Goal: Task Accomplishment & Management: Use online tool/utility

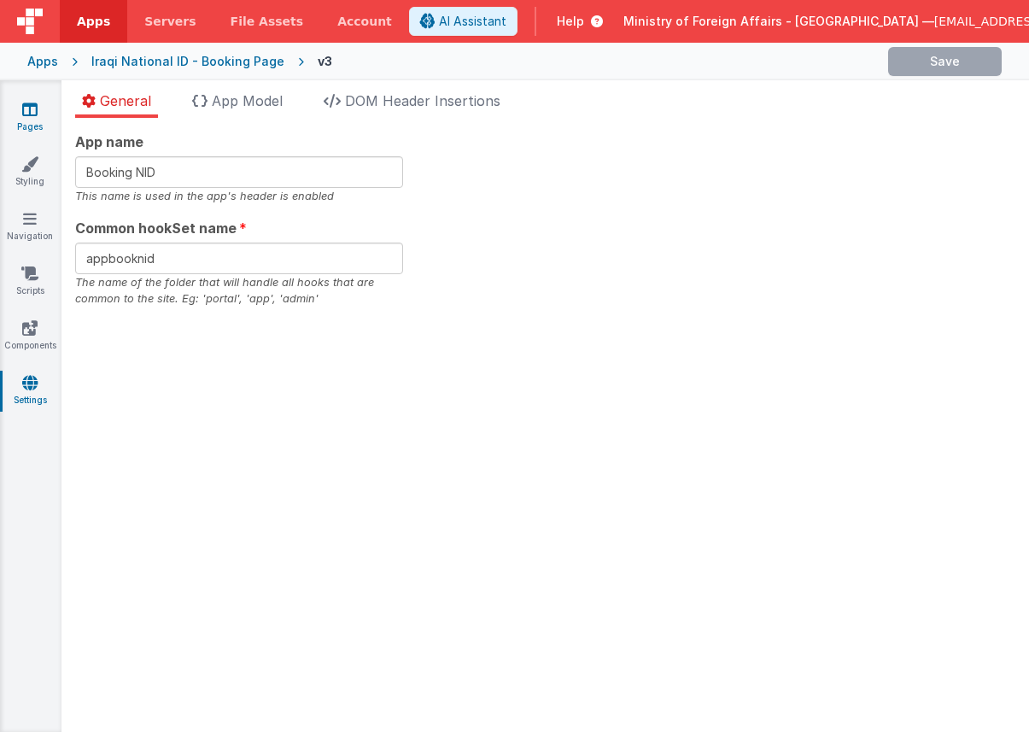
click at [26, 111] on icon at bounding box center [29, 109] width 15 height 17
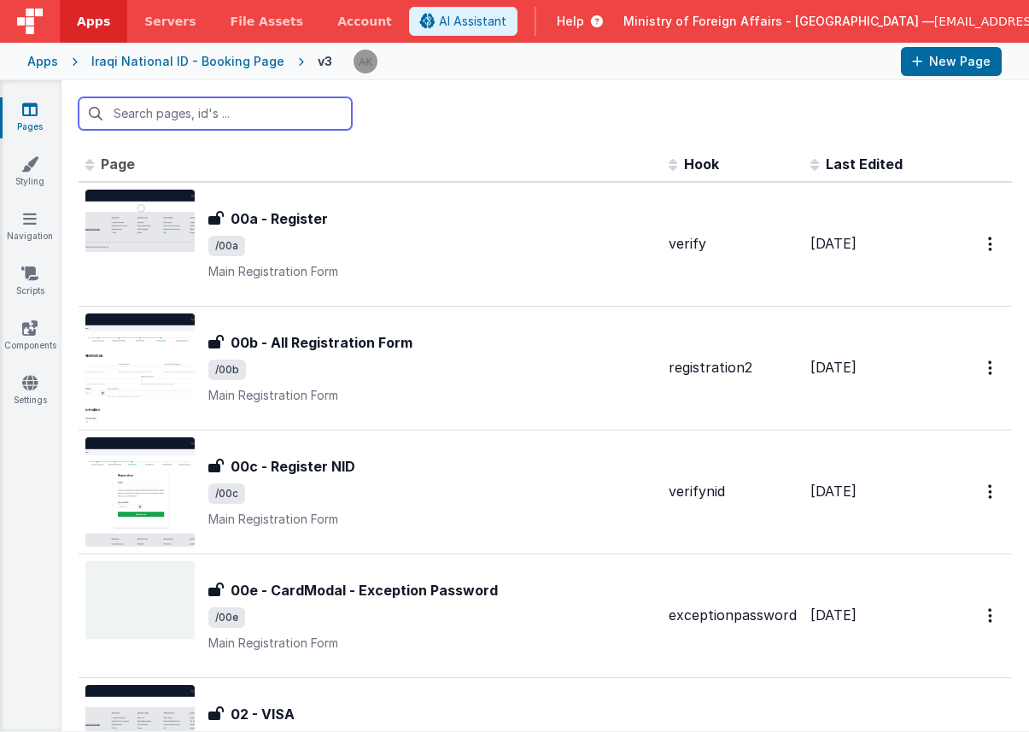
click at [252, 120] on input "text" at bounding box center [215, 113] width 273 height 32
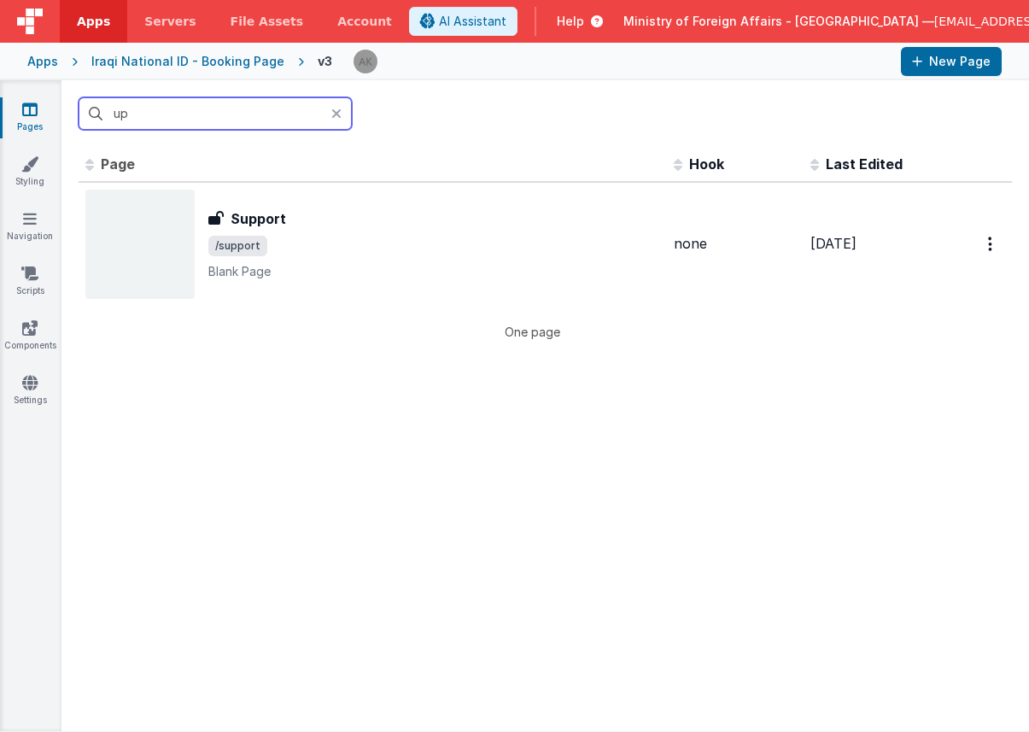
type input "u"
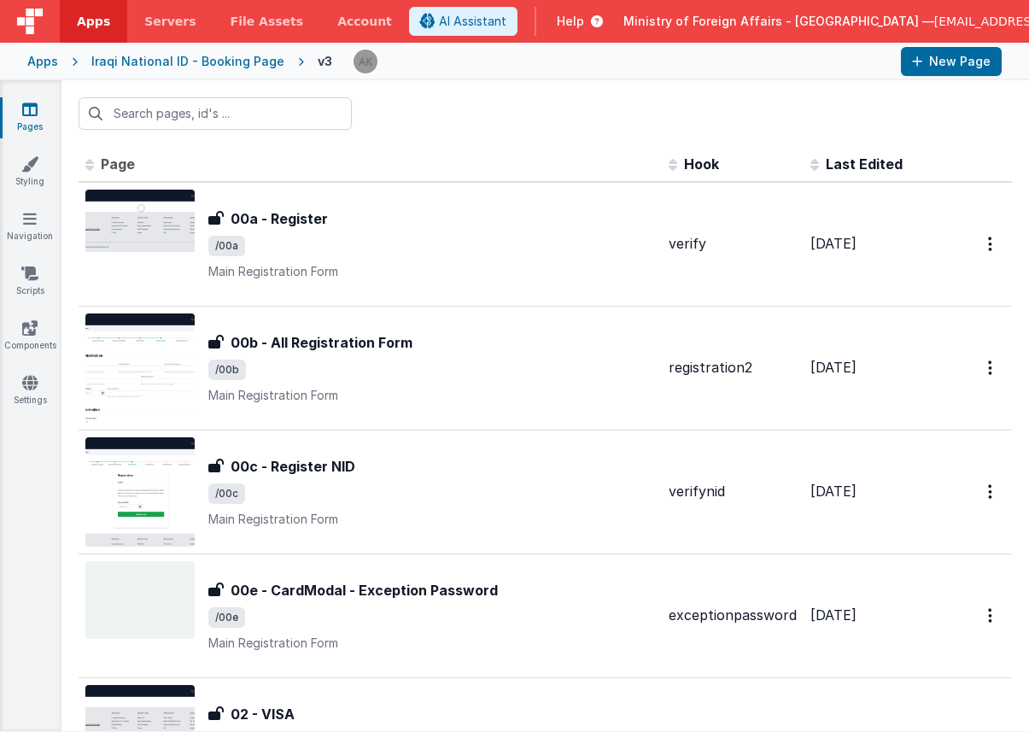
click at [223, 59] on div "Iraqi National ID - Booking Page" at bounding box center [187, 61] width 193 height 17
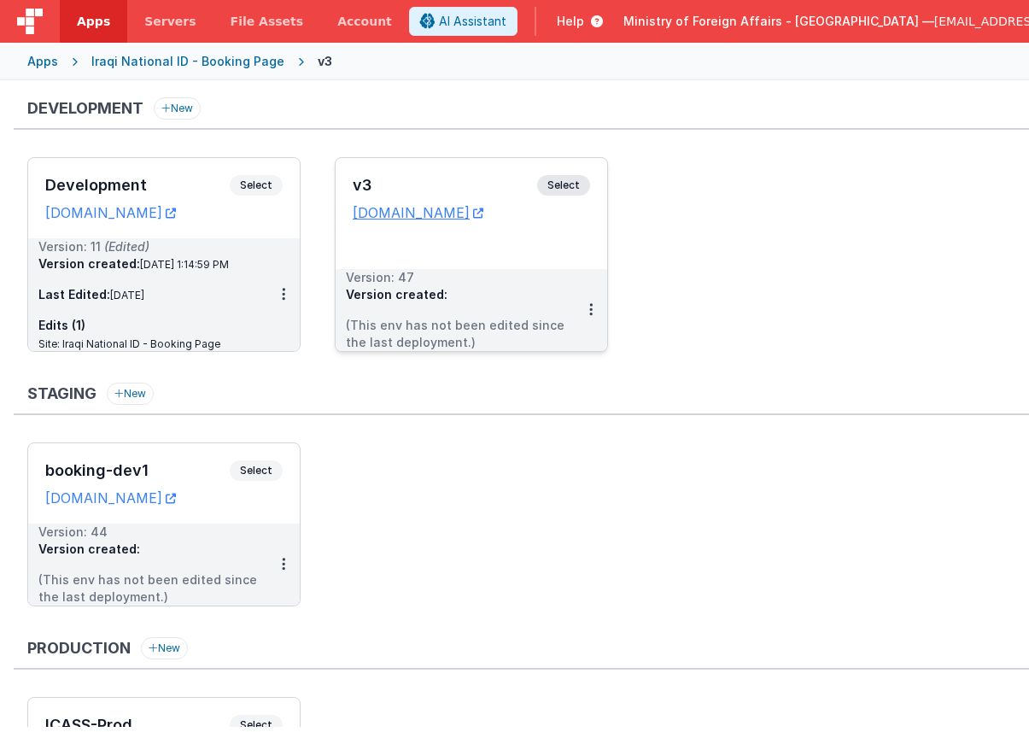
click at [549, 183] on span "Select" at bounding box center [563, 185] width 53 height 20
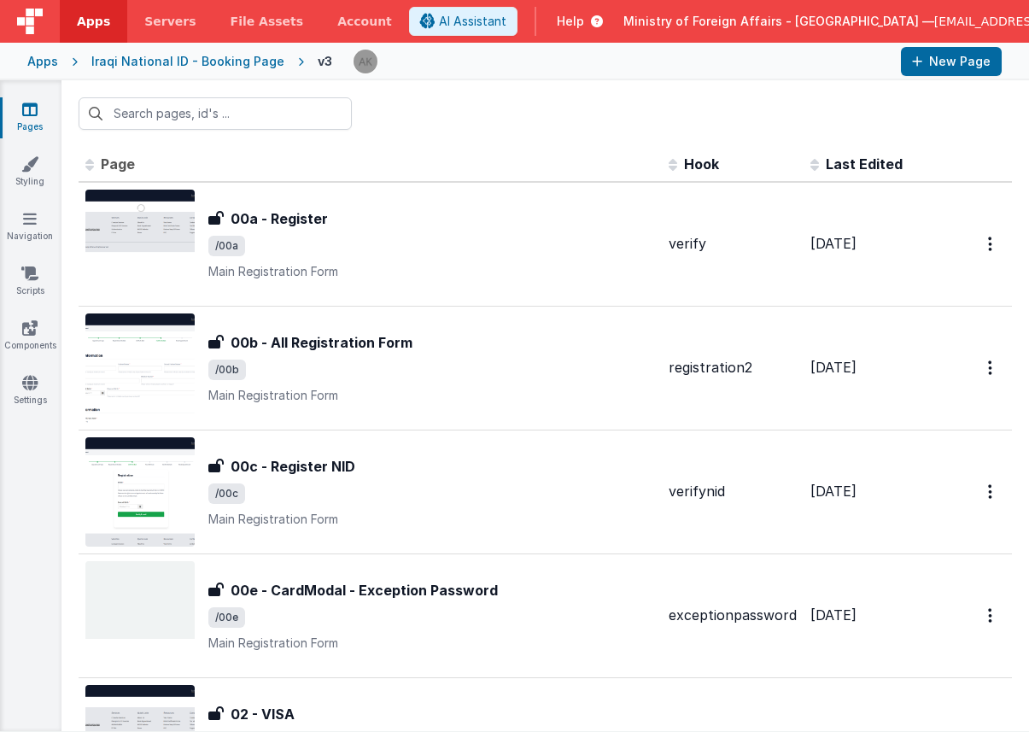
click at [822, 173] on th "Last Edited" at bounding box center [871, 165] width 137 height 34
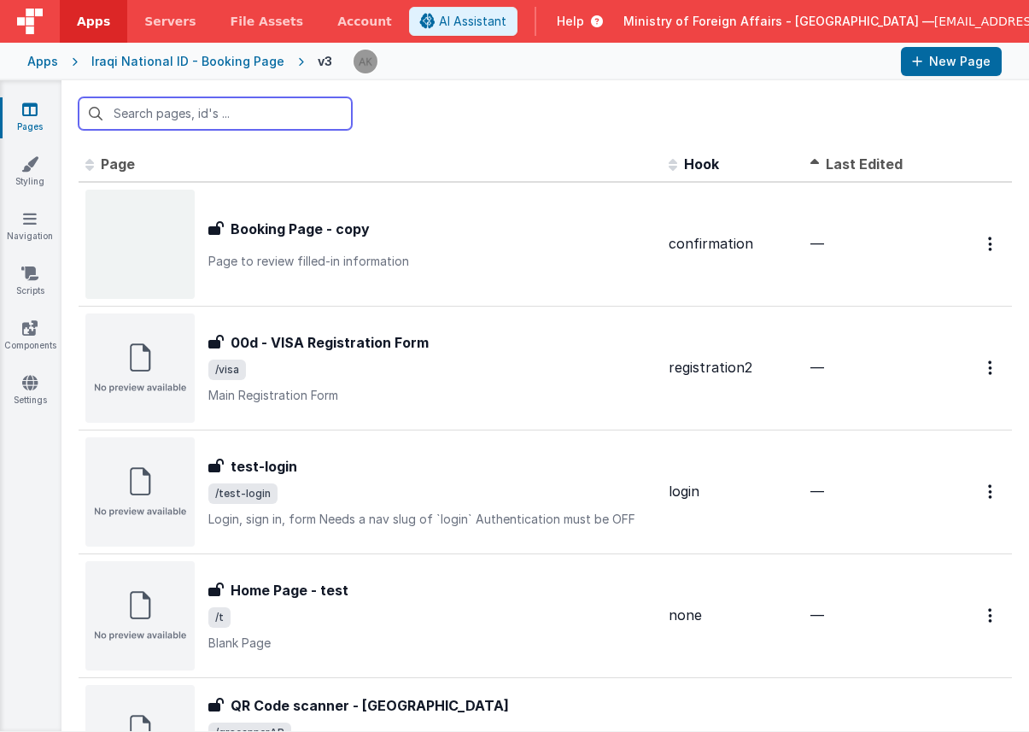
click at [318, 119] on input "text" at bounding box center [215, 113] width 273 height 32
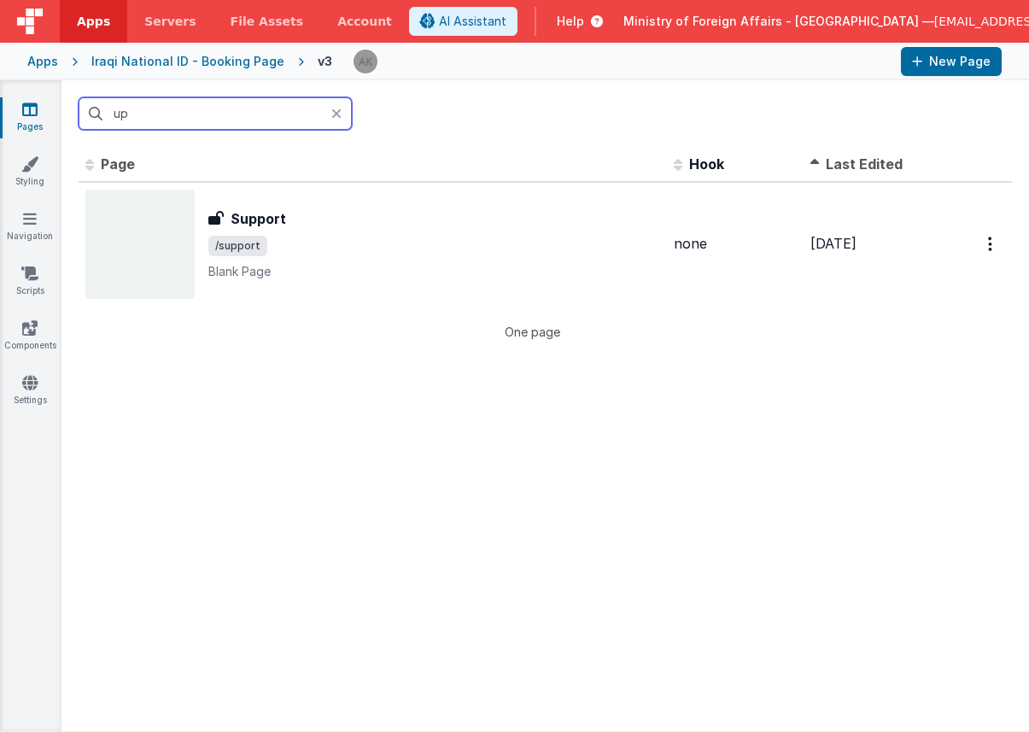
type input "u"
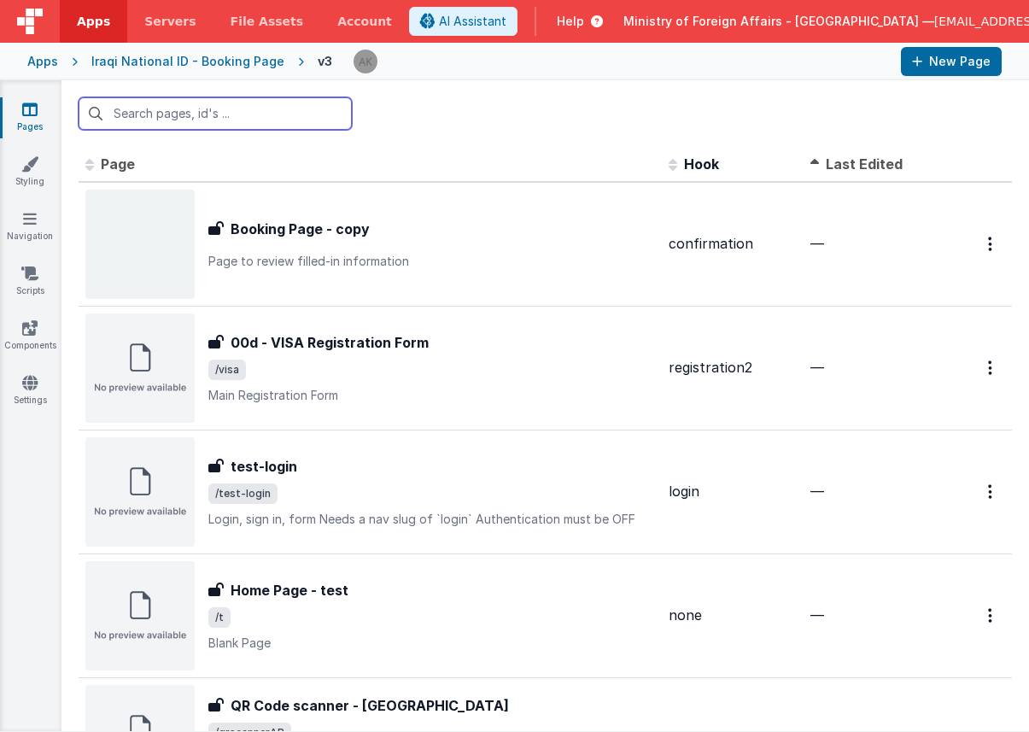
type input "s"
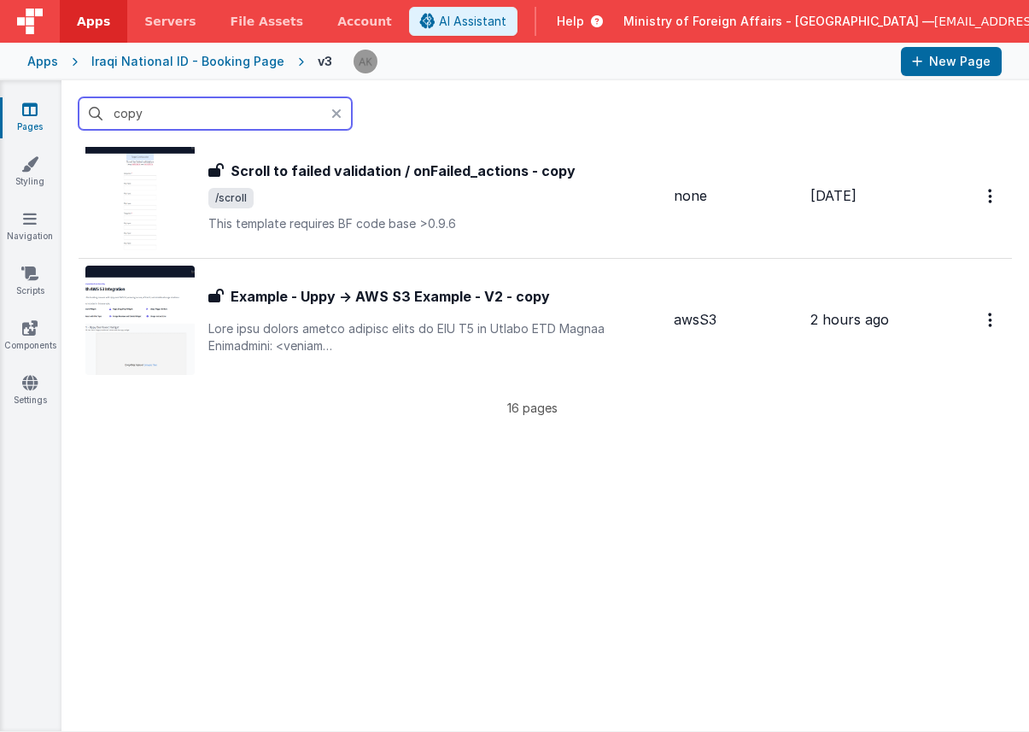
scroll to position [1779, 0]
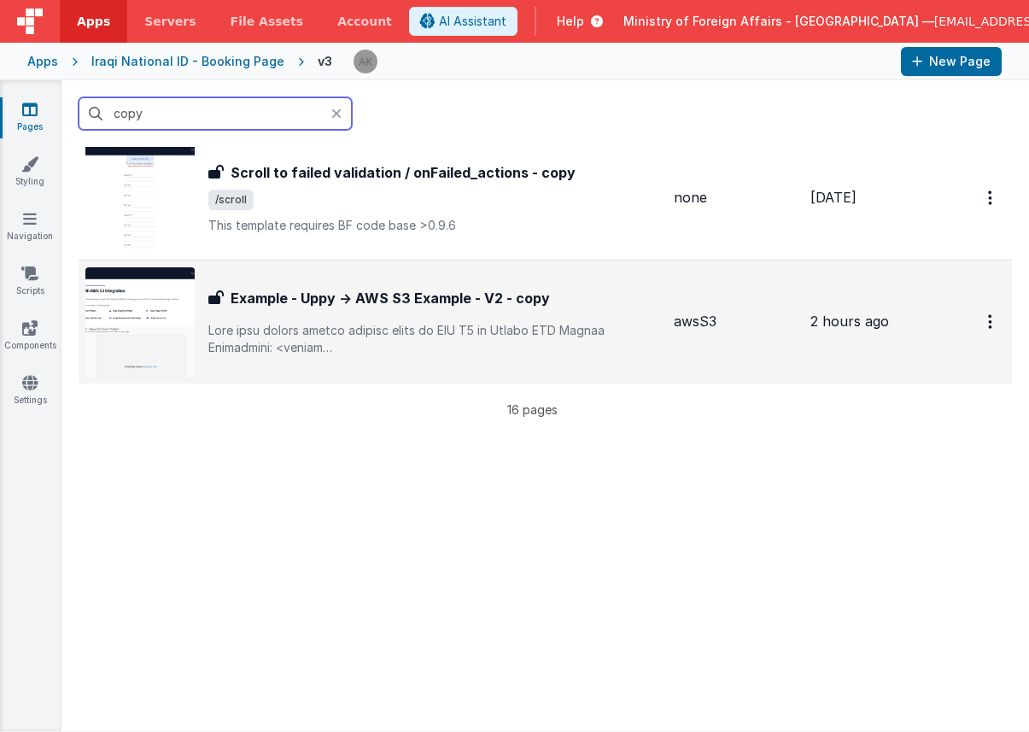
type input "copy"
click at [137, 312] on img at bounding box center [139, 321] width 109 height 109
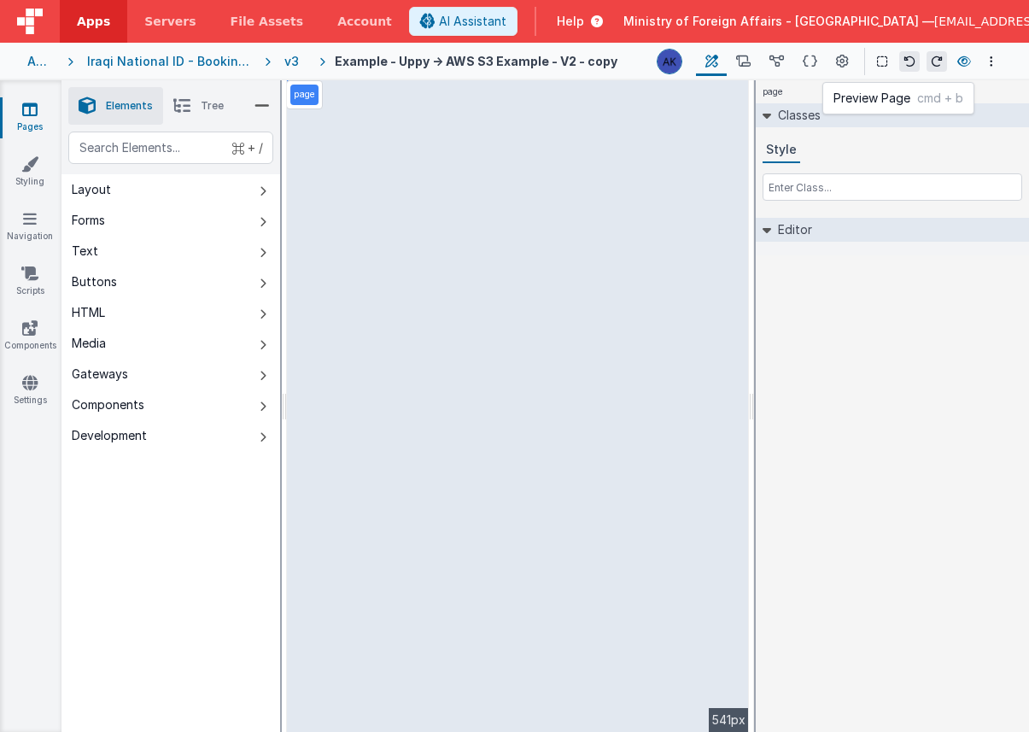
click at [959, 60] on icon at bounding box center [964, 61] width 14 height 12
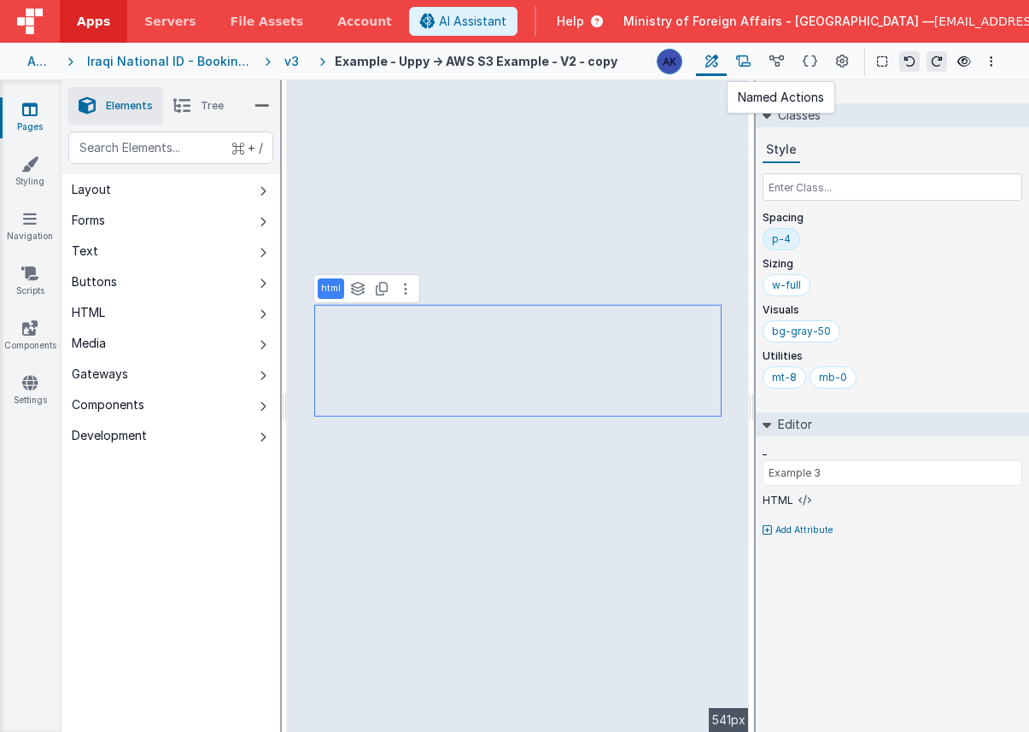
click at [738, 59] on icon at bounding box center [743, 62] width 15 height 18
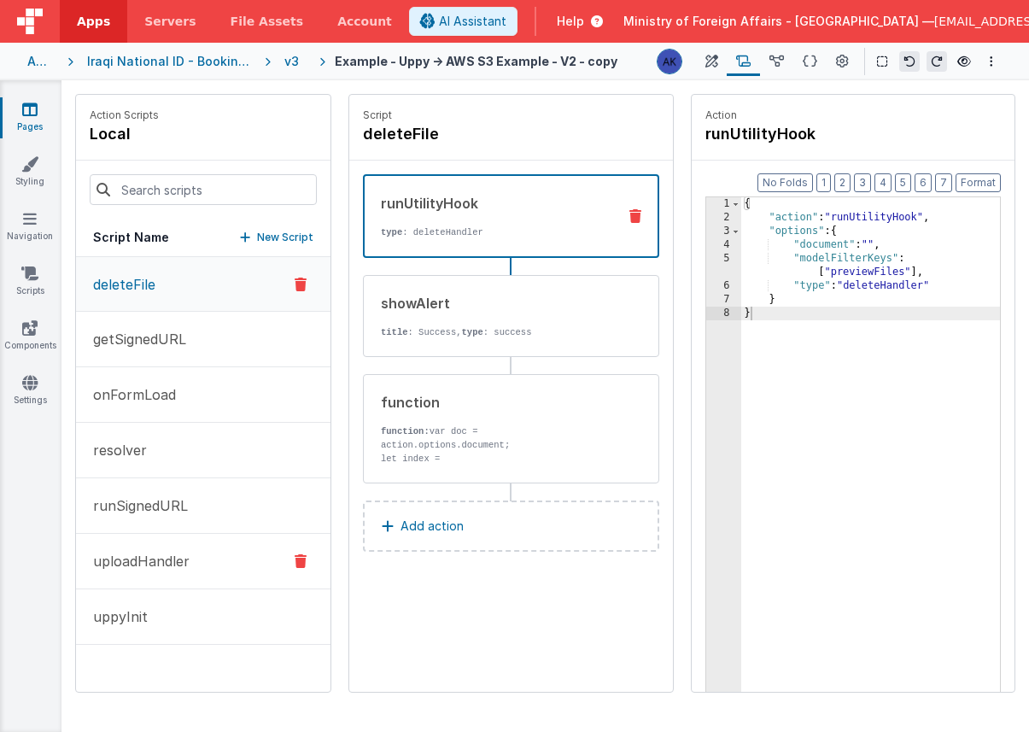
click at [184, 569] on p "uploadHandler" at bounding box center [136, 561] width 107 height 20
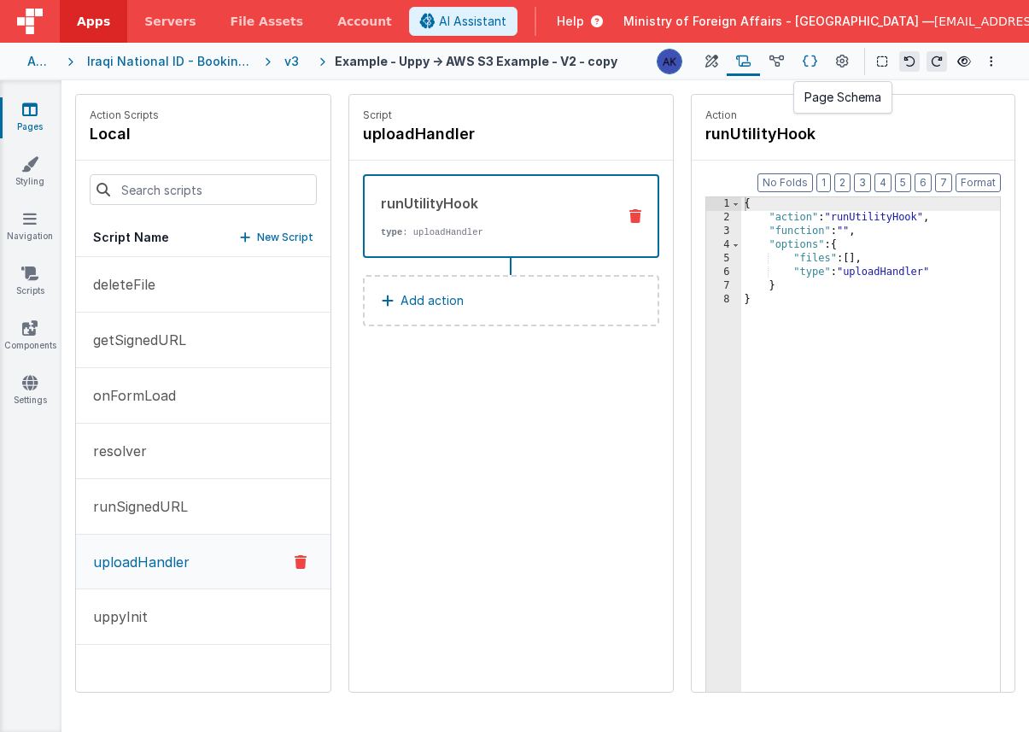
click at [812, 53] on icon at bounding box center [809, 62] width 15 height 18
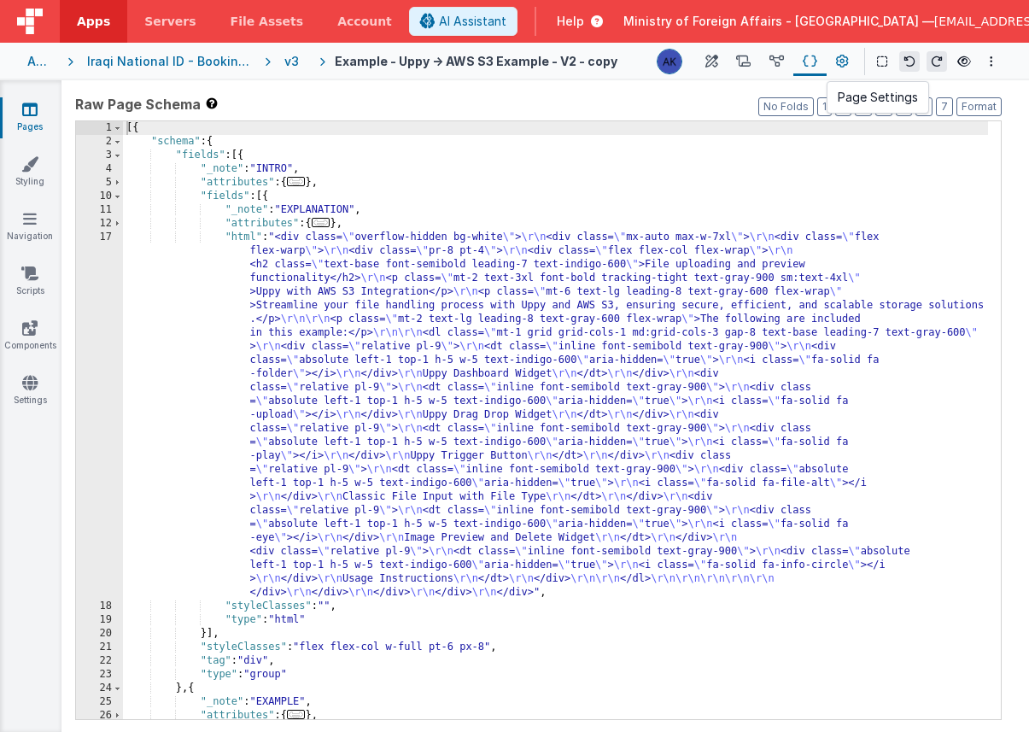
click at [838, 58] on icon at bounding box center [842, 62] width 13 height 18
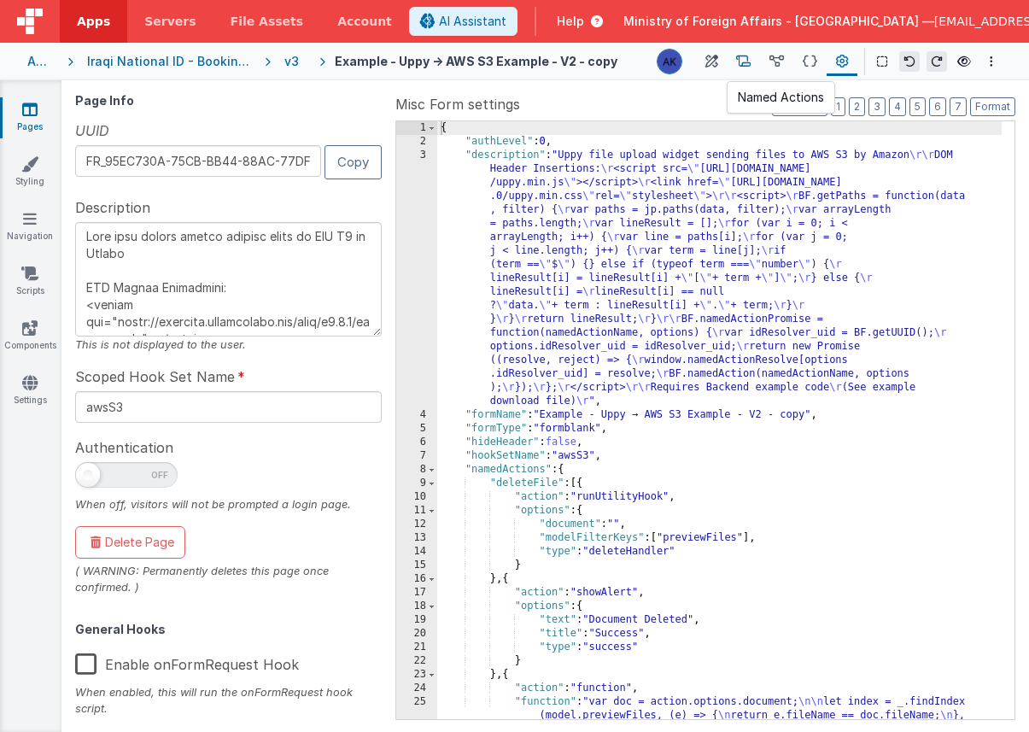
click at [739, 55] on icon at bounding box center [743, 62] width 15 height 18
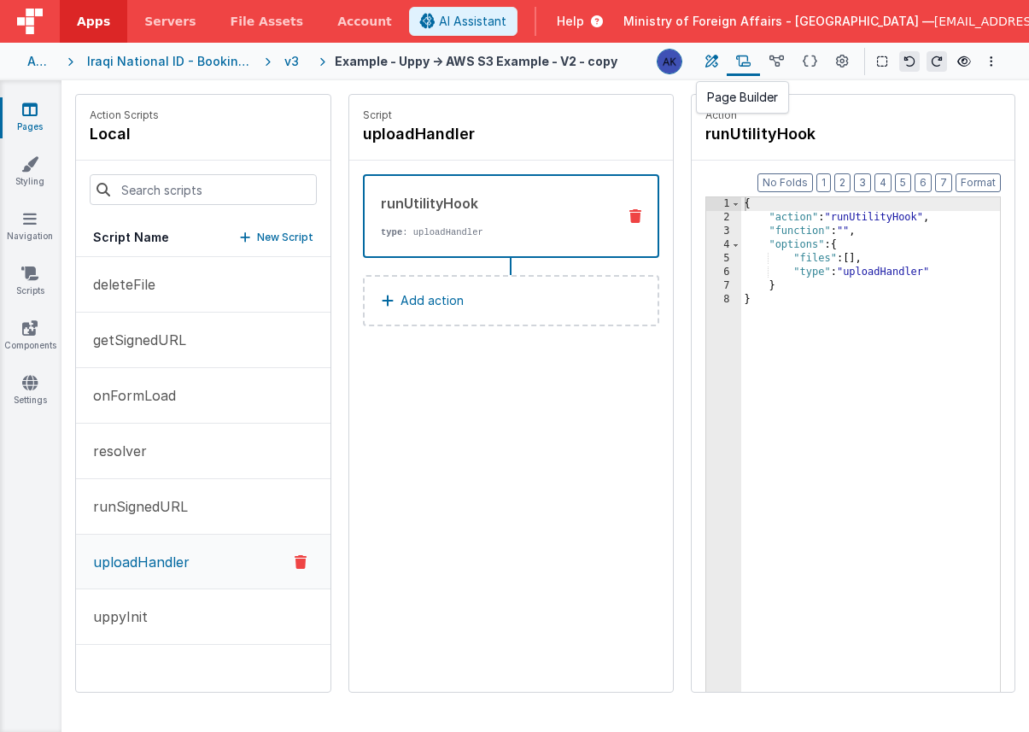
click at [708, 53] on icon at bounding box center [711, 62] width 13 height 18
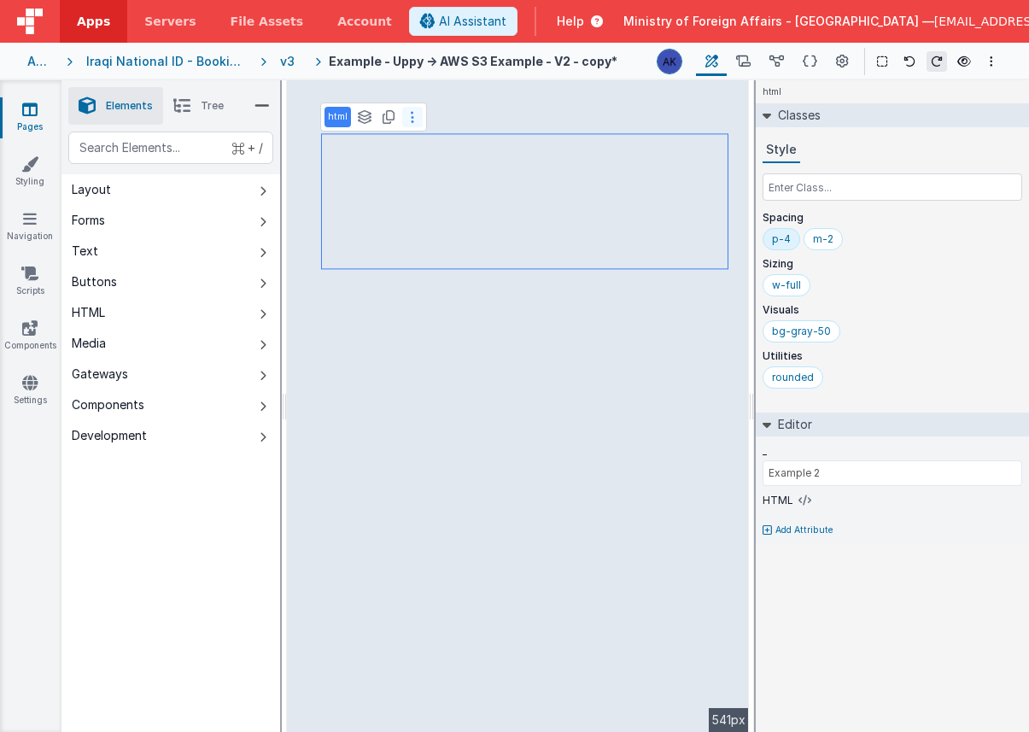
click at [411, 114] on icon at bounding box center [412, 117] width 3 height 14
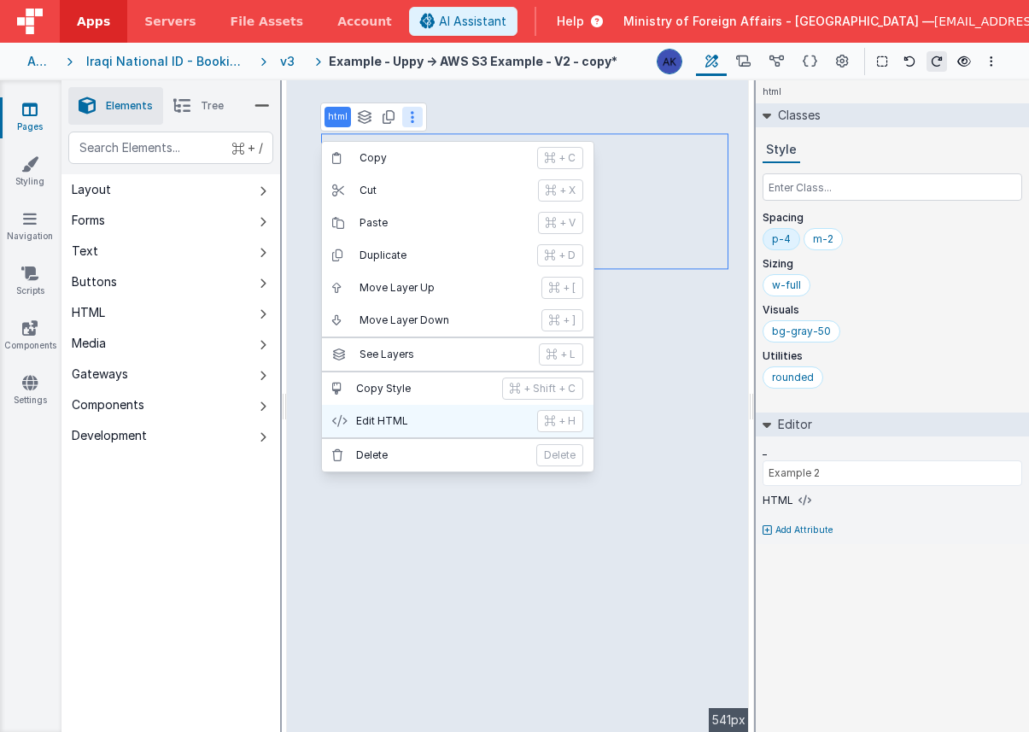
click at [448, 417] on p "Edit HTML" at bounding box center [441, 421] width 171 height 14
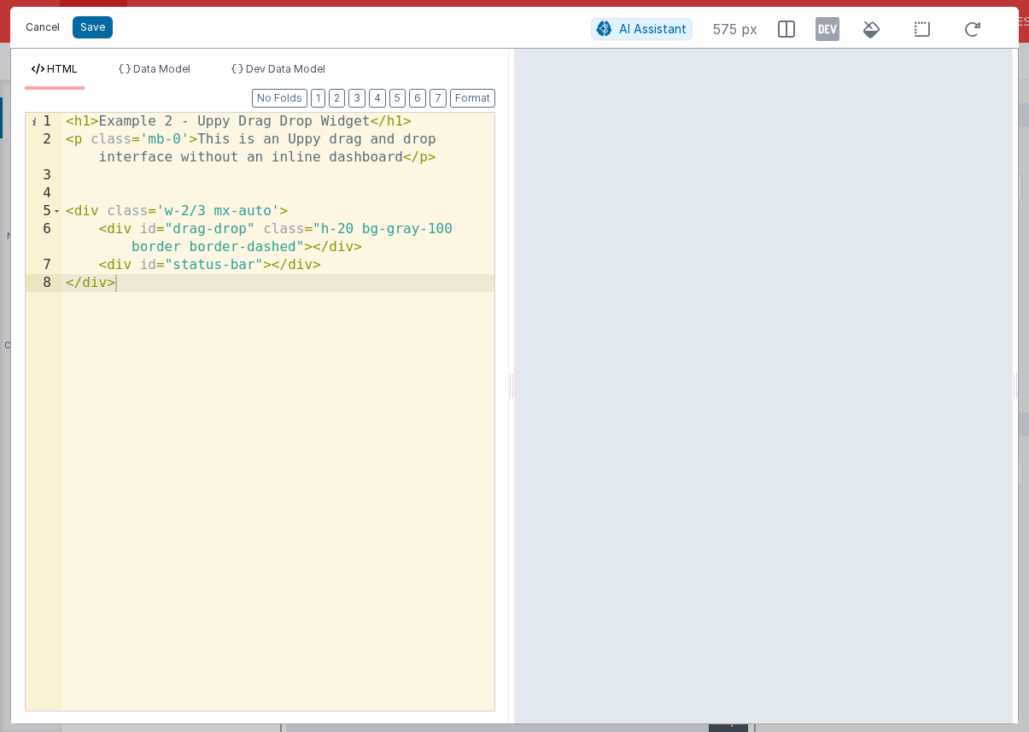
click at [46, 27] on button "Cancel" at bounding box center [42, 27] width 51 height 24
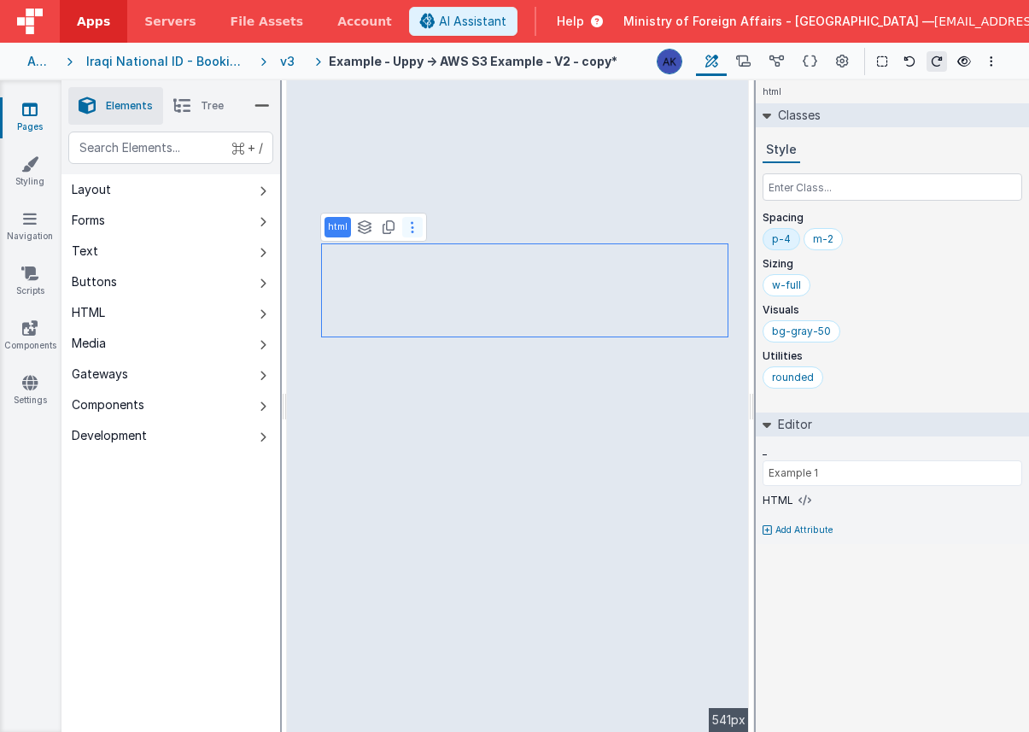
click at [411, 224] on icon at bounding box center [412, 227] width 3 height 14
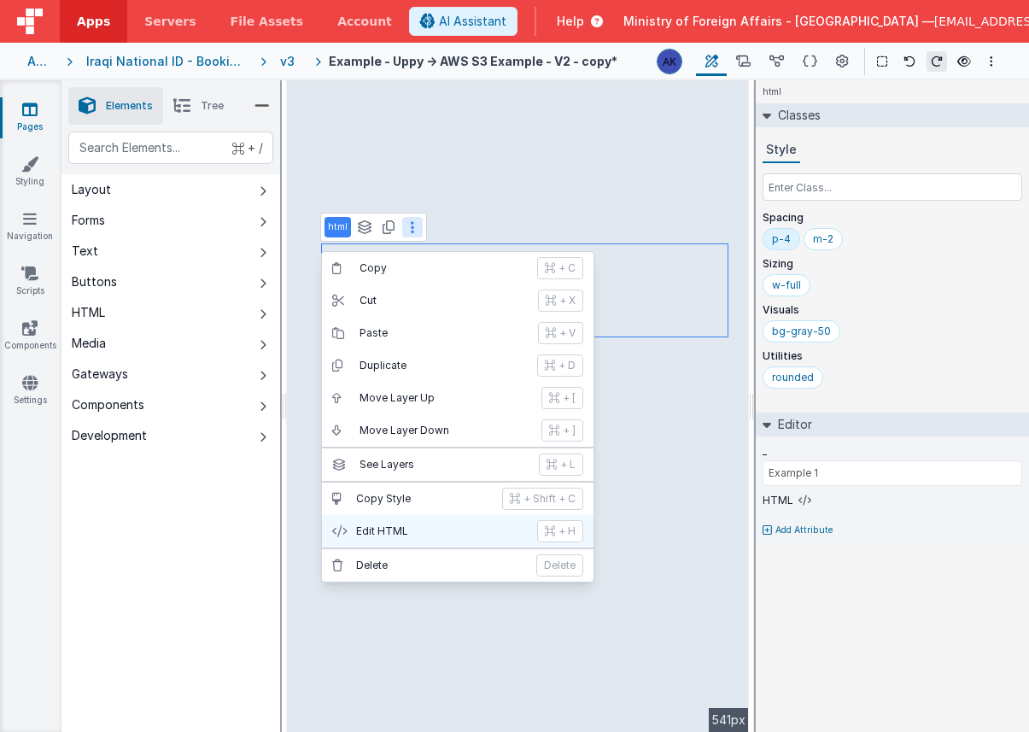
click at [423, 526] on p "Edit HTML" at bounding box center [441, 531] width 171 height 14
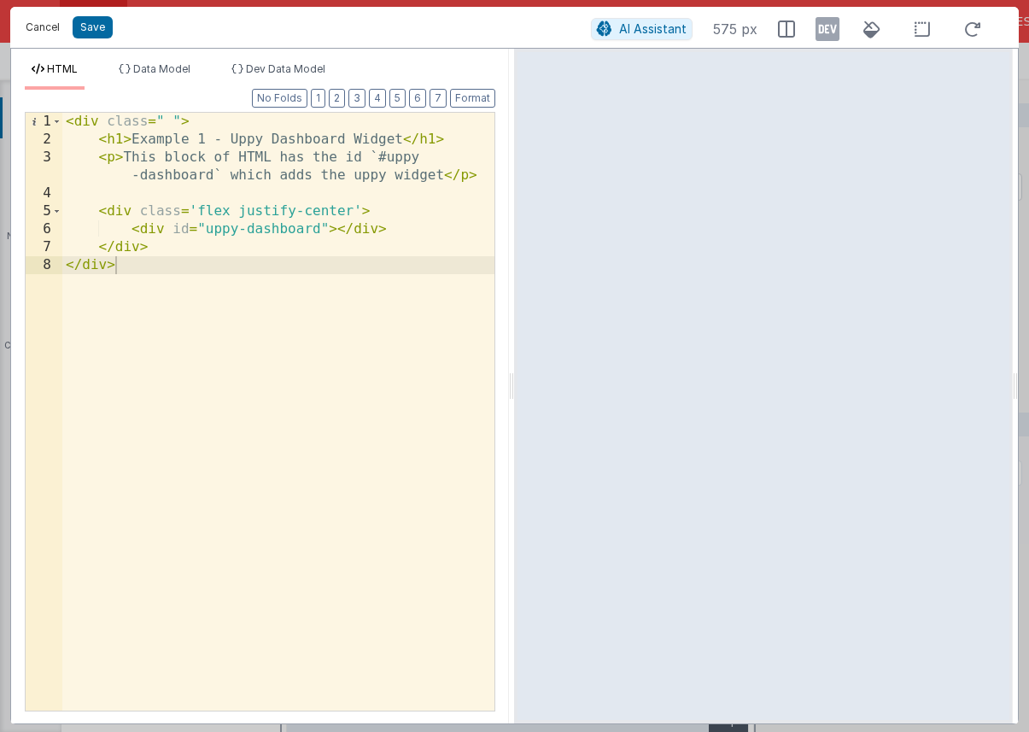
click at [55, 32] on button "Cancel" at bounding box center [42, 27] width 51 height 24
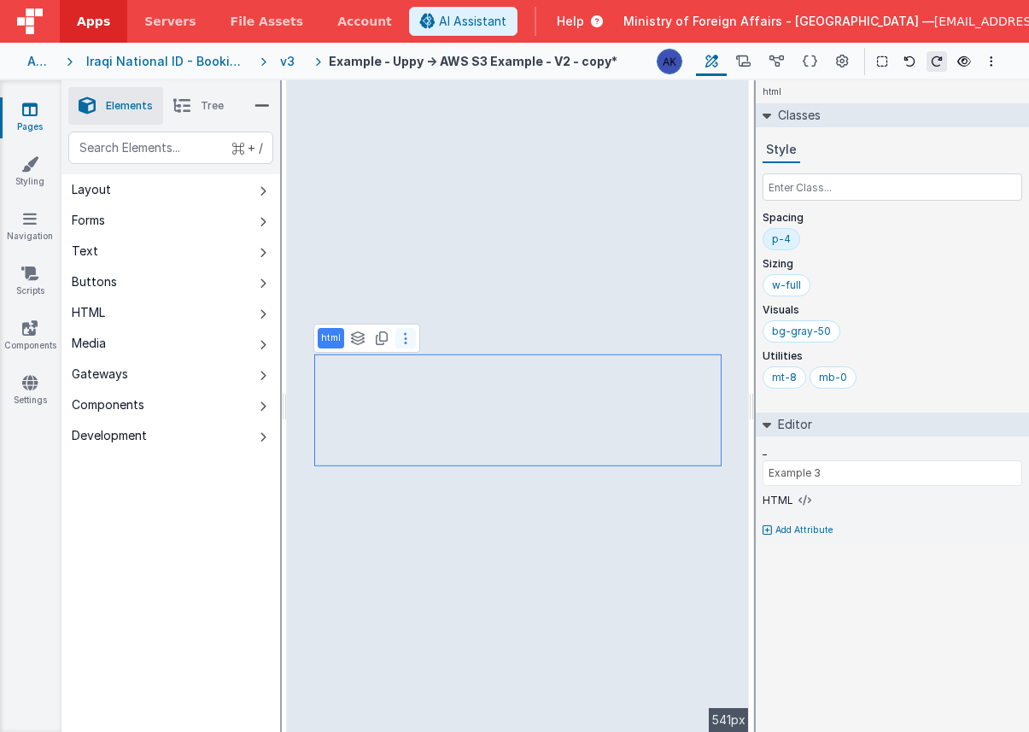
click at [400, 341] on button at bounding box center [405, 338] width 20 height 20
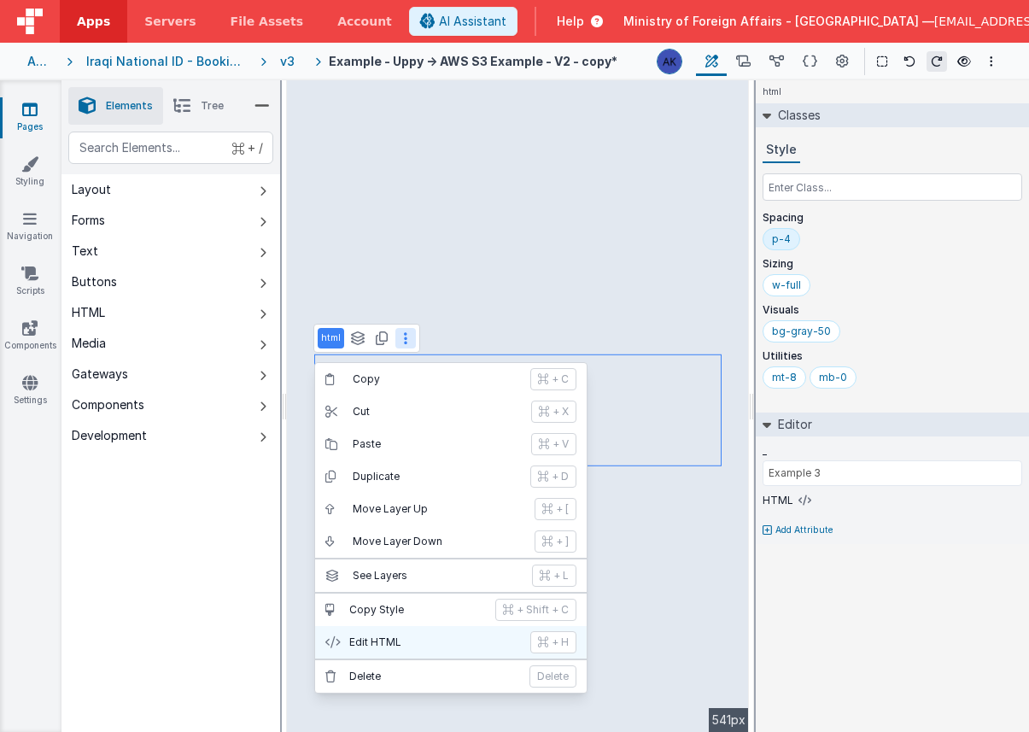
click at [404, 635] on p "Edit HTML" at bounding box center [434, 642] width 171 height 14
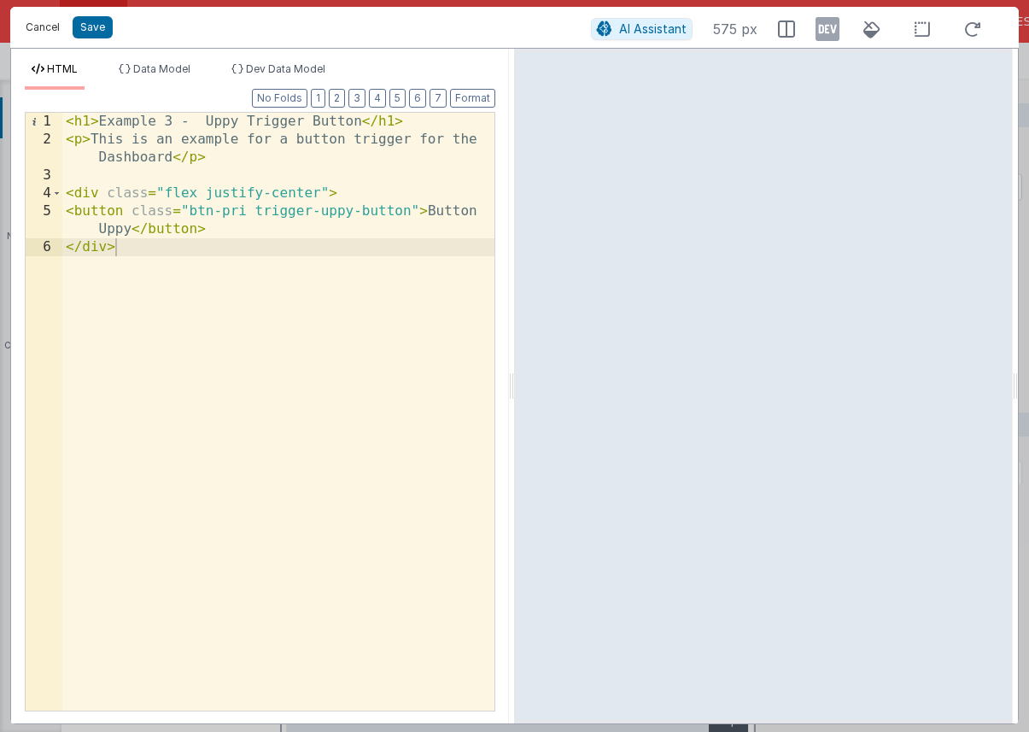
click at [52, 26] on button "Cancel" at bounding box center [42, 27] width 51 height 24
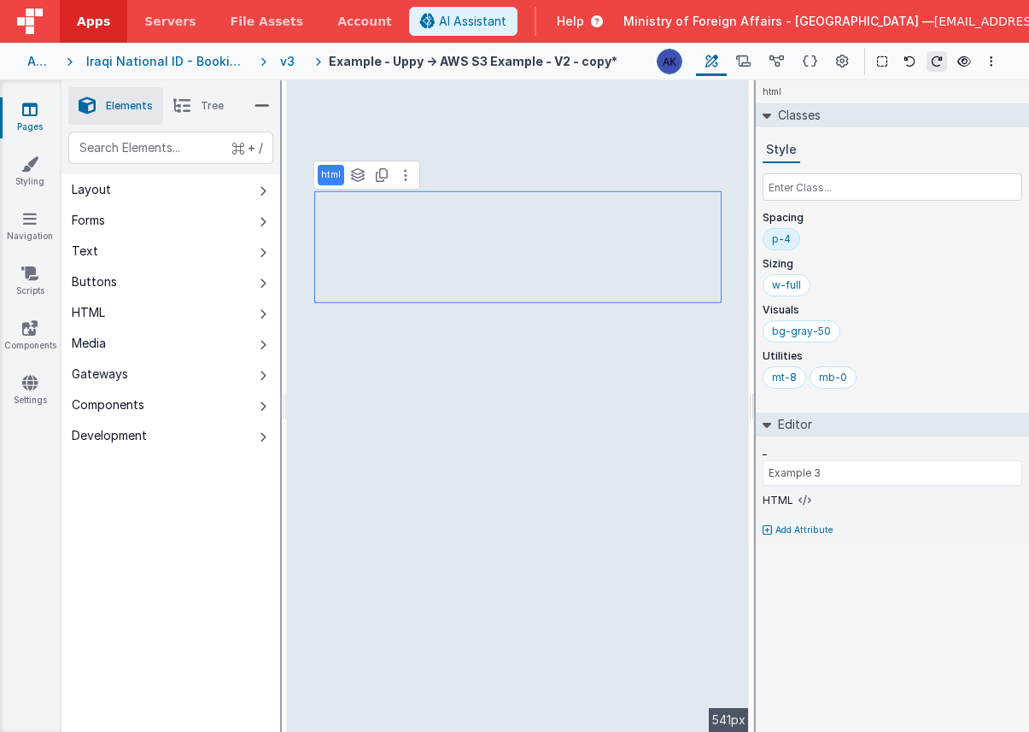
type input "Example 4 upload logo"
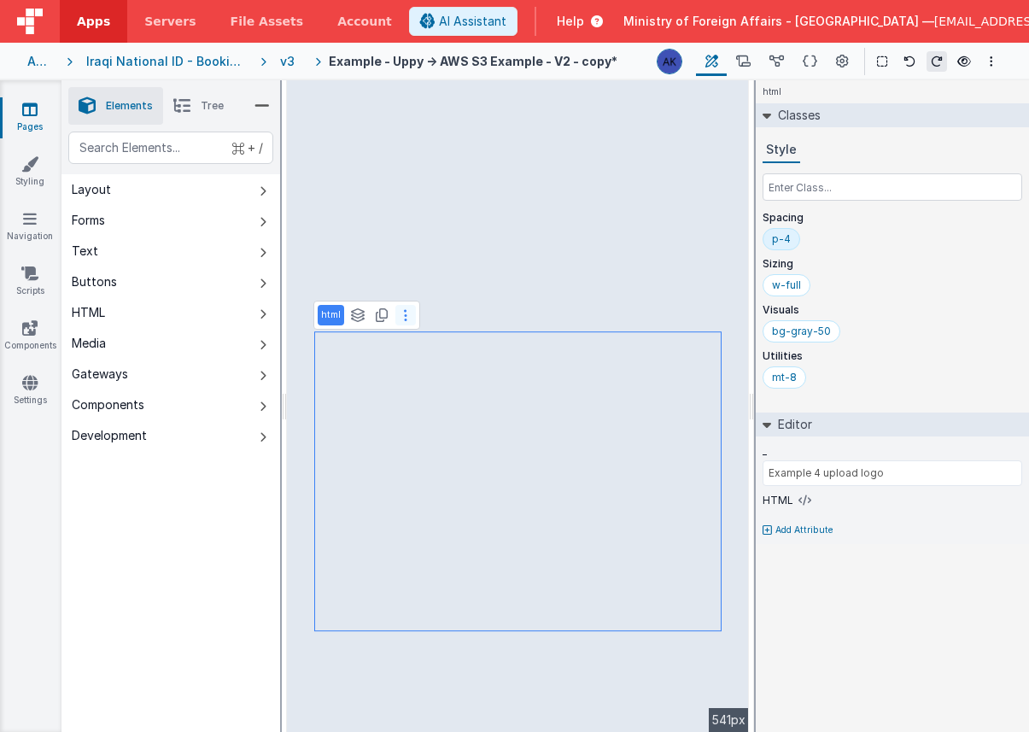
click at [409, 321] on button at bounding box center [405, 315] width 20 height 20
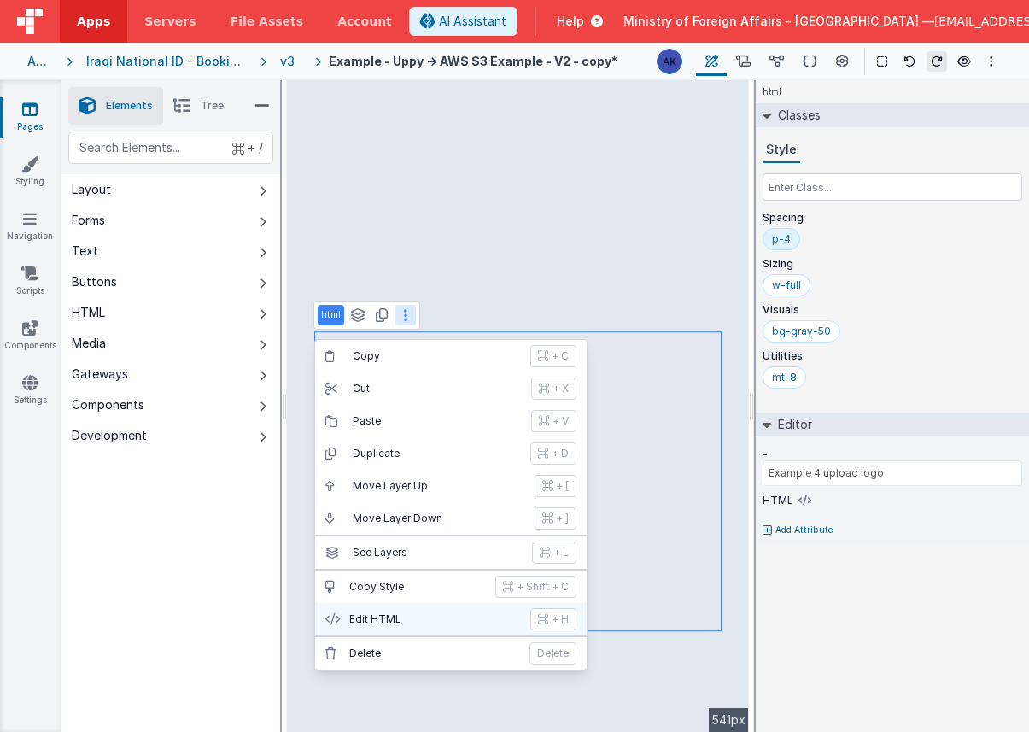
click at [399, 607] on button "Edit HTML + H" at bounding box center [450, 619] width 271 height 32
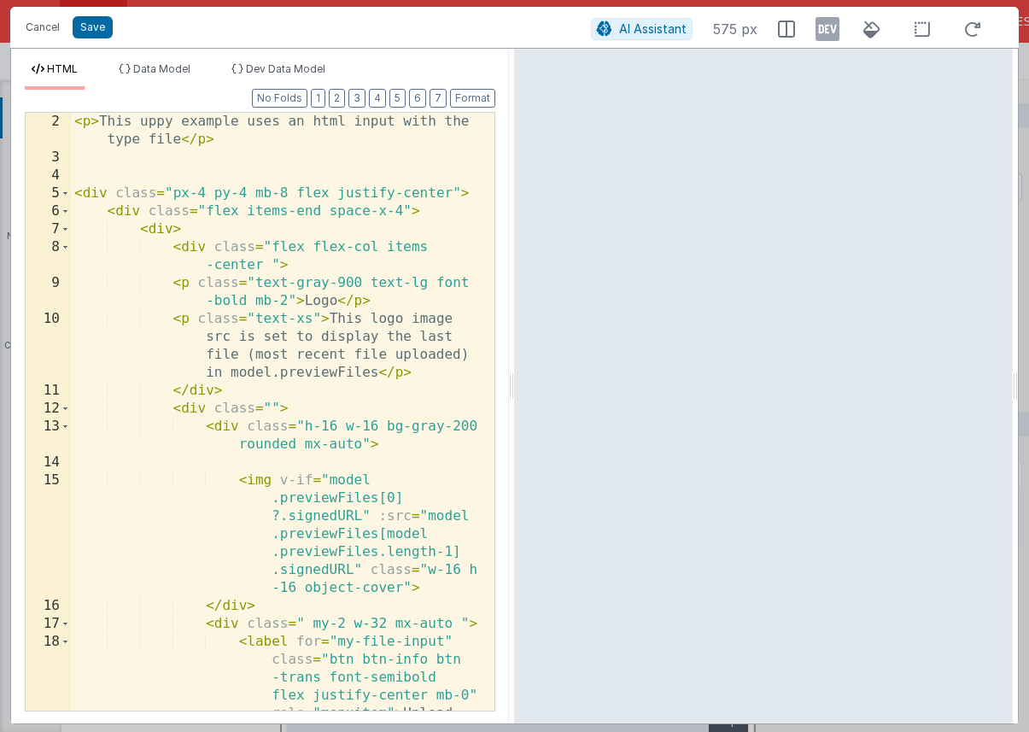
scroll to position [263, 0]
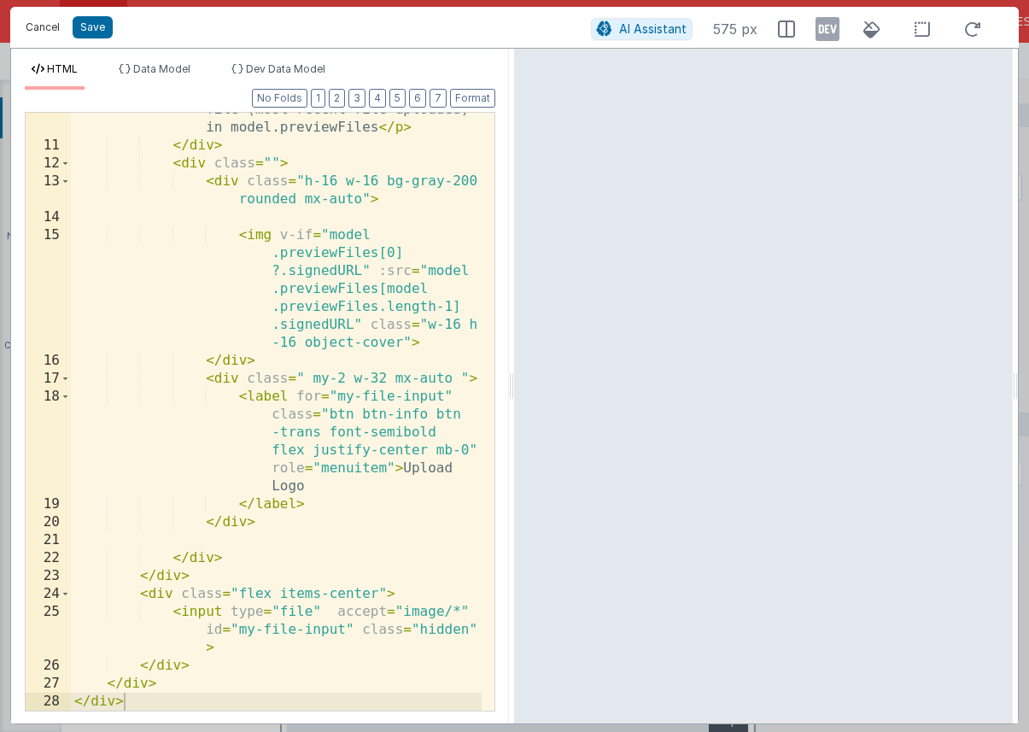
click at [51, 29] on button "Cancel" at bounding box center [42, 27] width 51 height 24
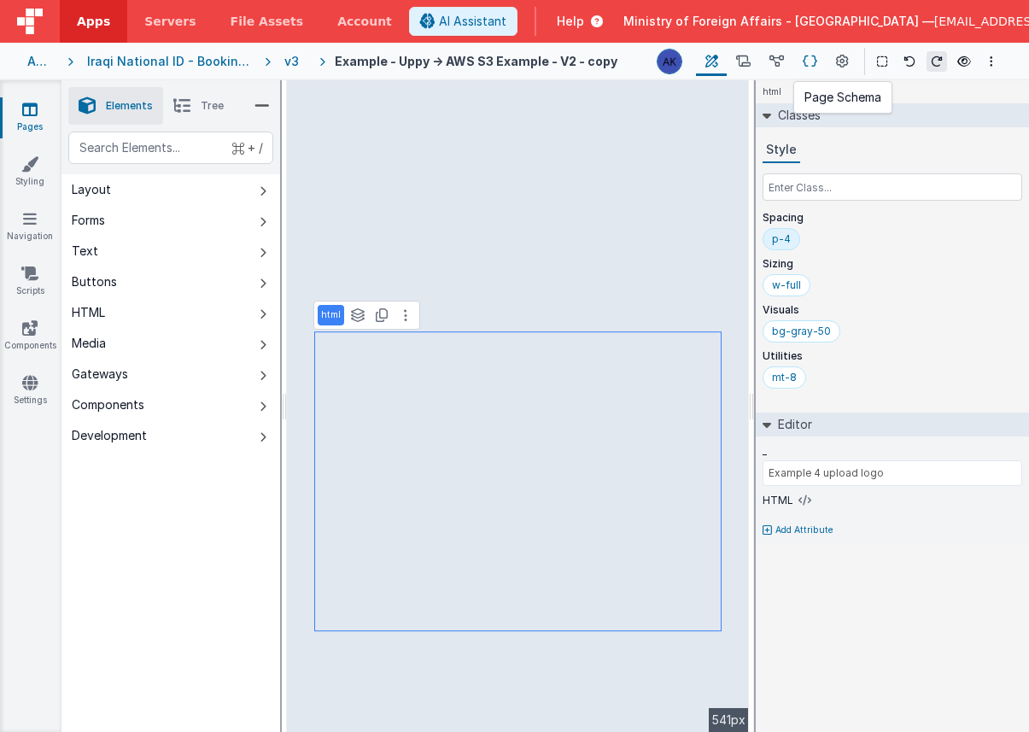
click at [816, 59] on icon at bounding box center [809, 62] width 15 height 18
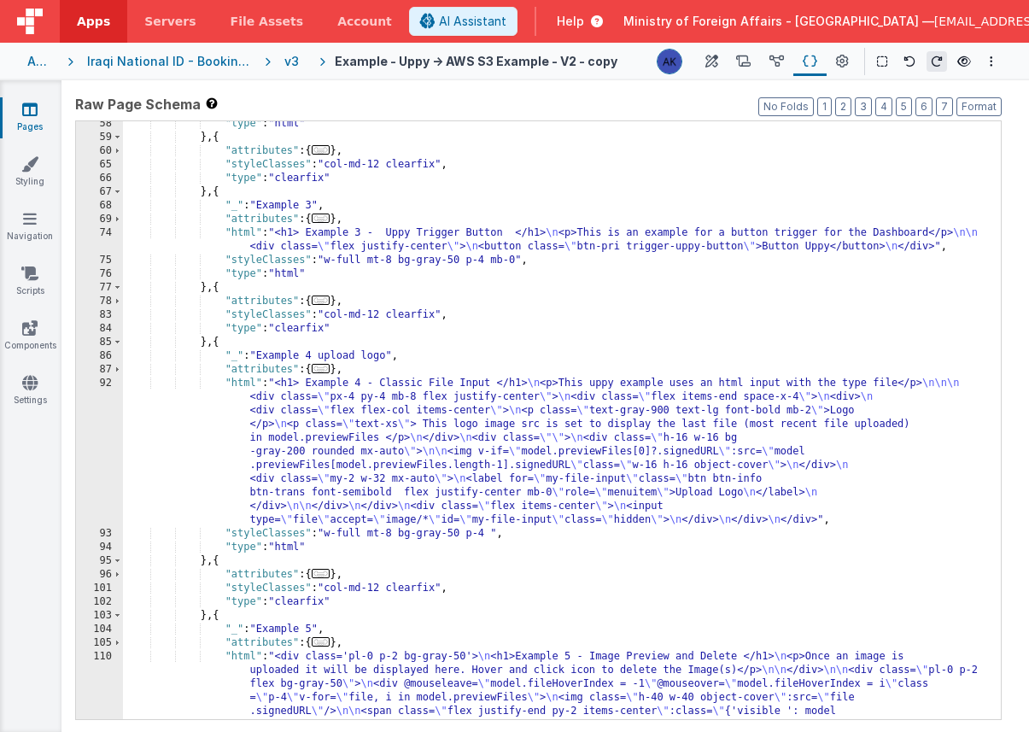
scroll to position [763, 0]
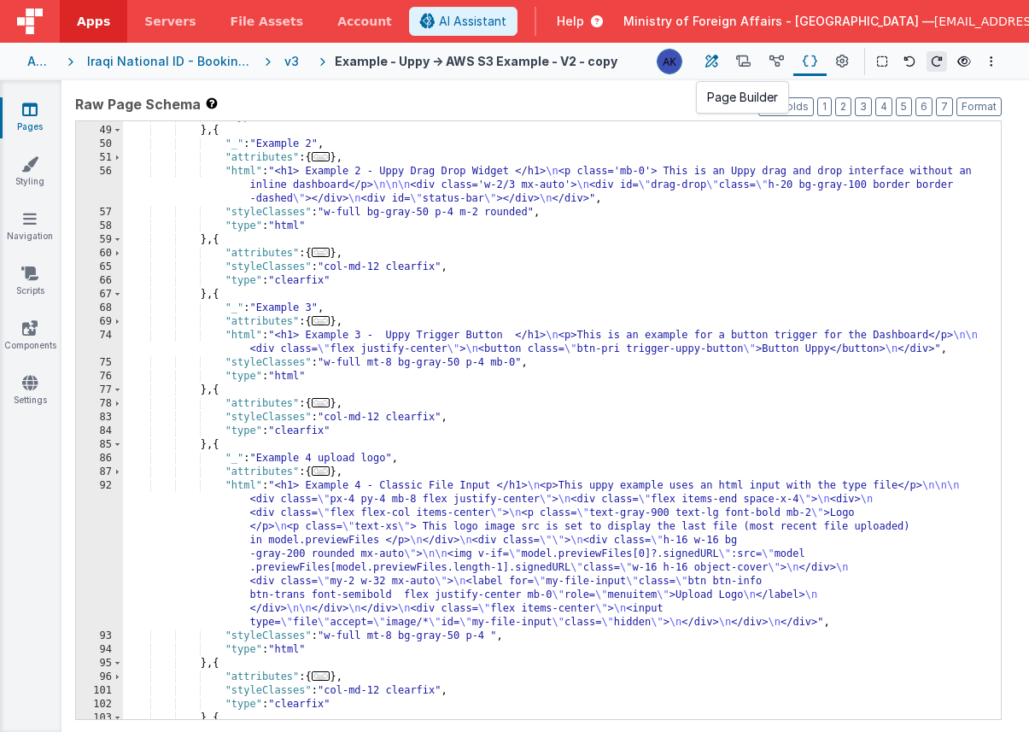
click at [721, 58] on button at bounding box center [711, 61] width 31 height 29
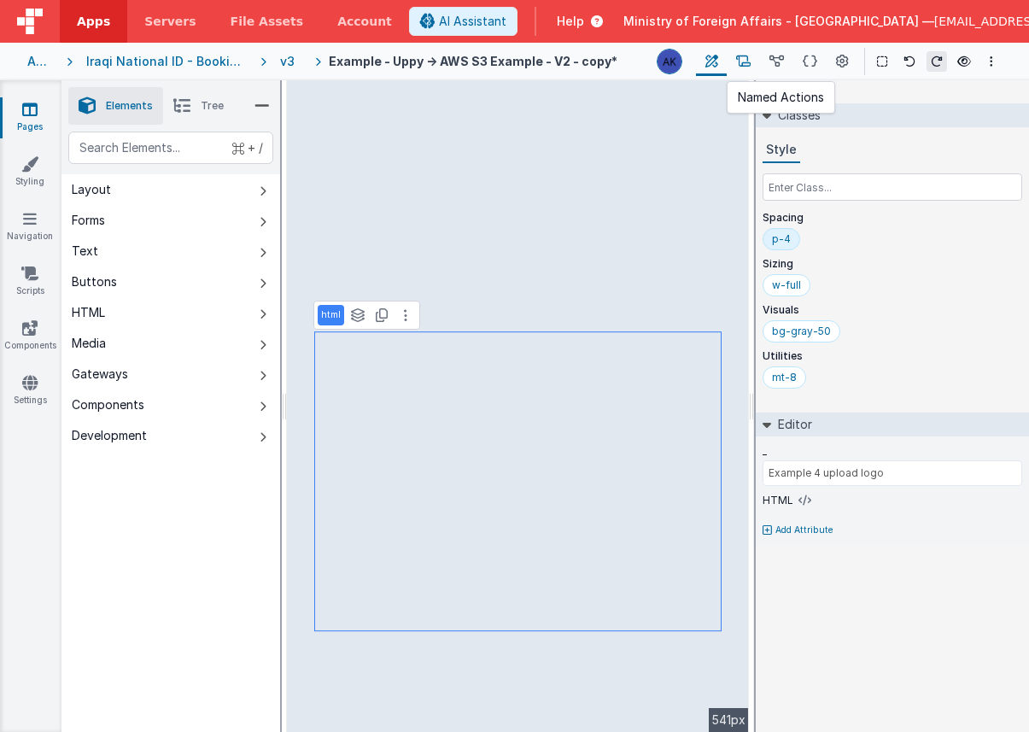
click at [738, 61] on icon at bounding box center [743, 62] width 15 height 18
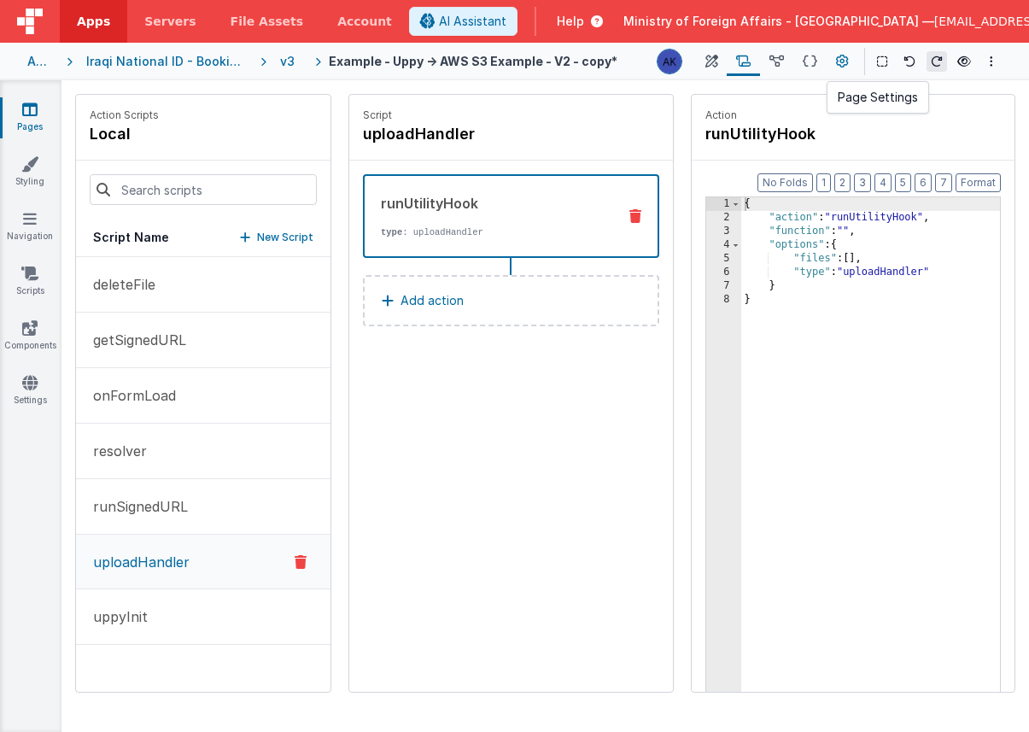
click at [841, 55] on icon at bounding box center [842, 62] width 13 height 18
